Goal: Navigation & Orientation: Find specific page/section

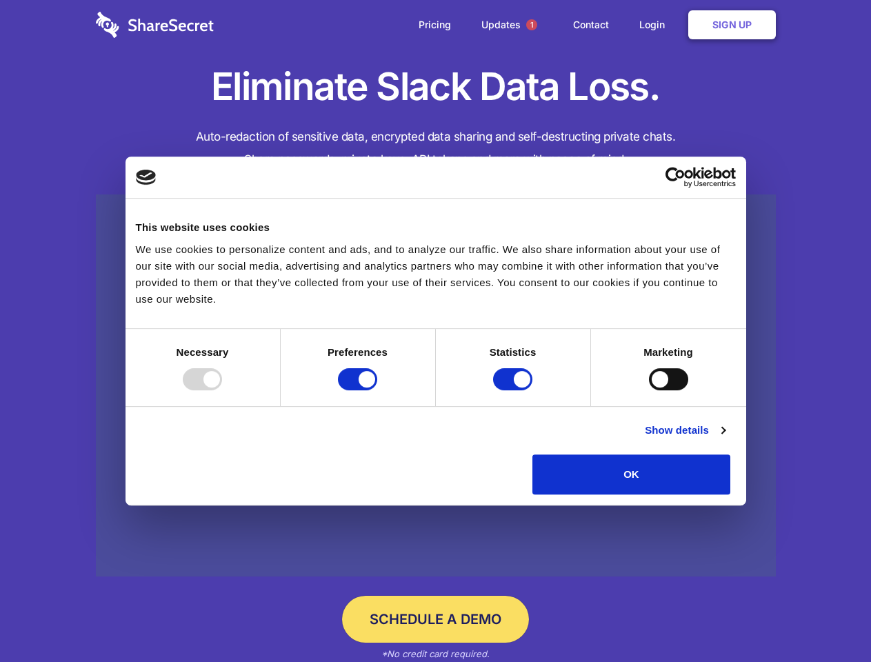
click at [222, 390] on div at bounding box center [202, 379] width 39 height 22
click at [377, 390] on input "Preferences" at bounding box center [357, 379] width 39 height 22
checkbox input "false"
click at [515, 390] on input "Statistics" at bounding box center [512, 379] width 39 height 22
checkbox input "false"
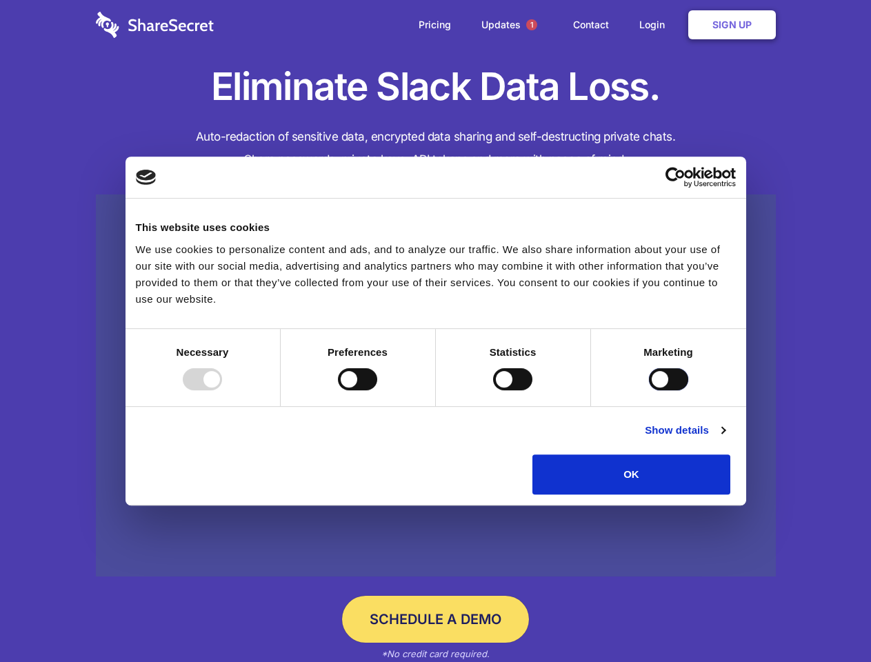
click at [649, 390] on input "Marketing" at bounding box center [668, 379] width 39 height 22
checkbox input "true"
click at [725, 439] on link "Show details" at bounding box center [685, 430] width 80 height 17
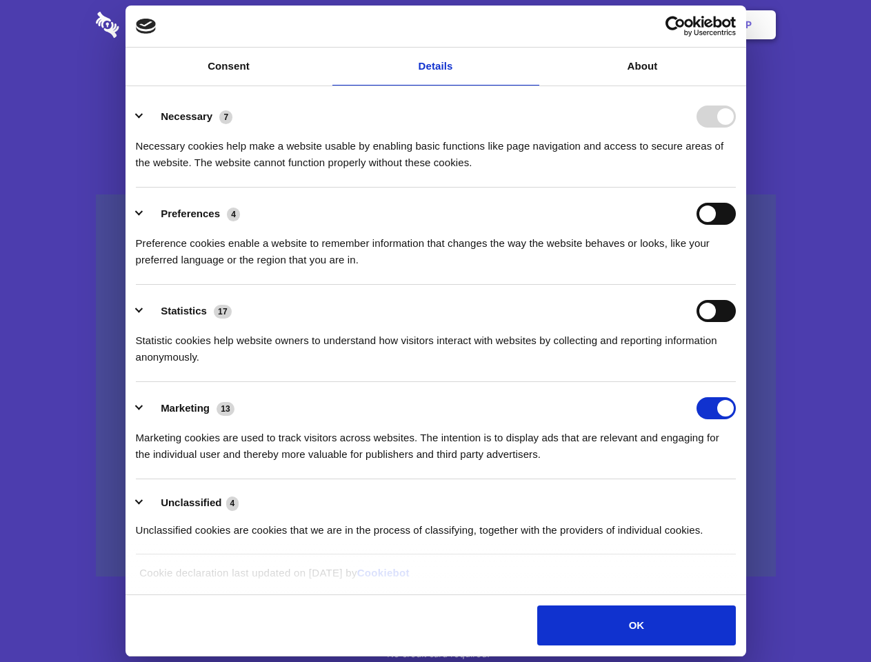
click at [736, 188] on li "Necessary 7 Necessary cookies help make a website usable by enabling basic func…" at bounding box center [436, 138] width 600 height 97
click at [531, 25] on span "1" at bounding box center [531, 24] width 11 height 11
